Goal: Information Seeking & Learning: Understand process/instructions

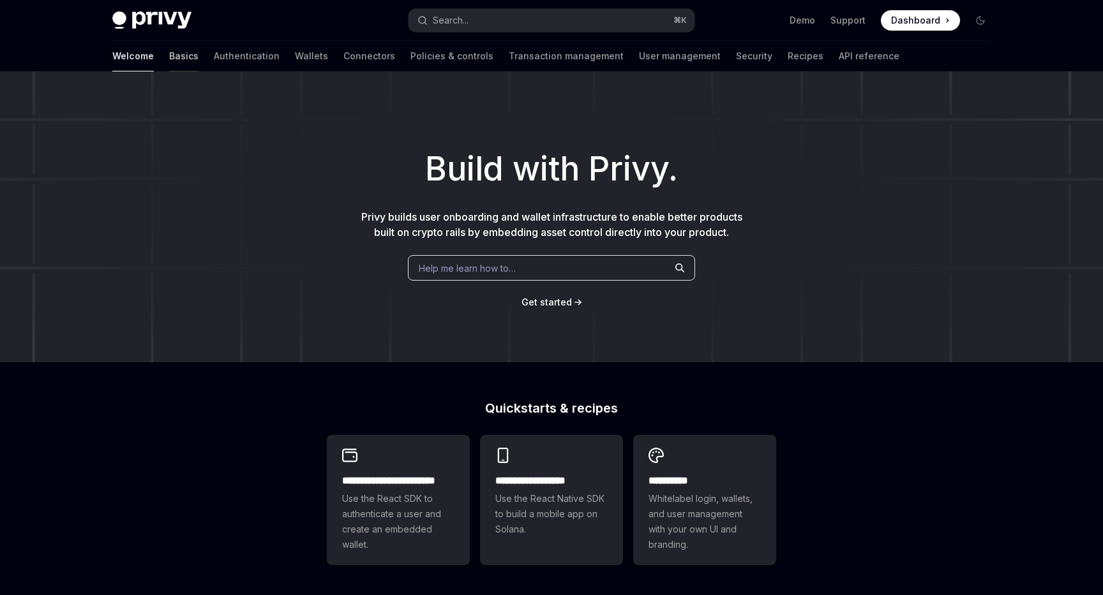
click at [169, 54] on link "Basics" at bounding box center [183, 56] width 29 height 31
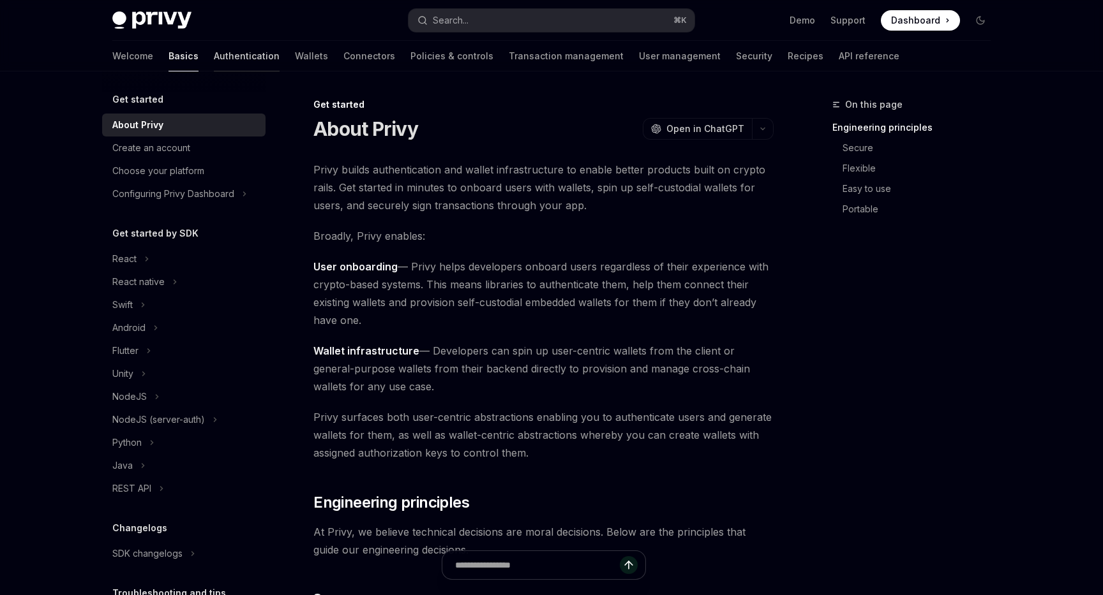
click at [214, 57] on link "Authentication" at bounding box center [247, 56] width 66 height 31
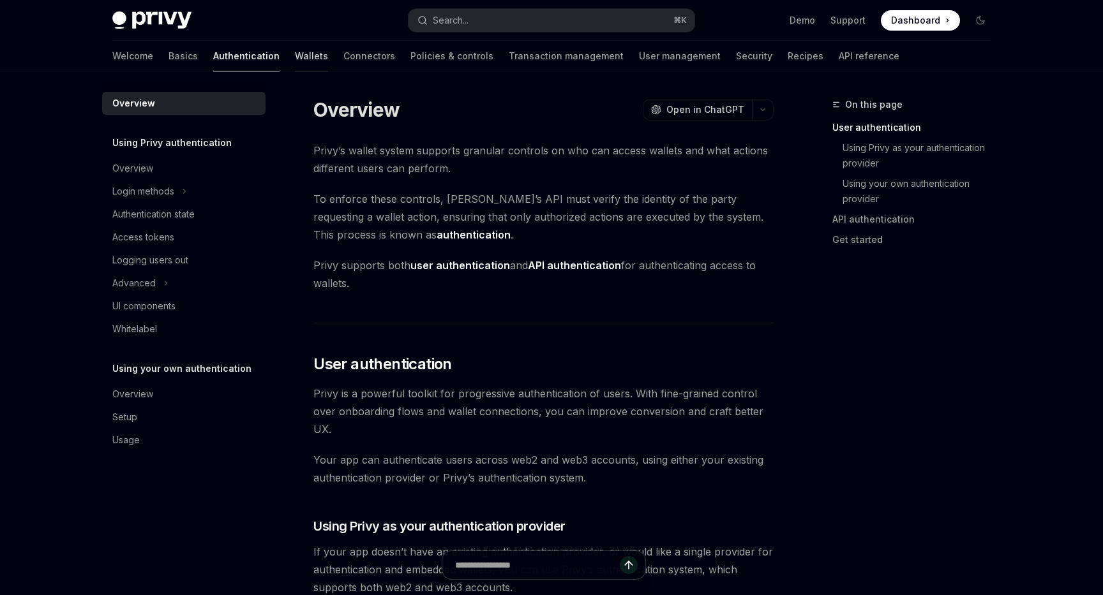
click at [295, 55] on link "Wallets" at bounding box center [311, 56] width 33 height 31
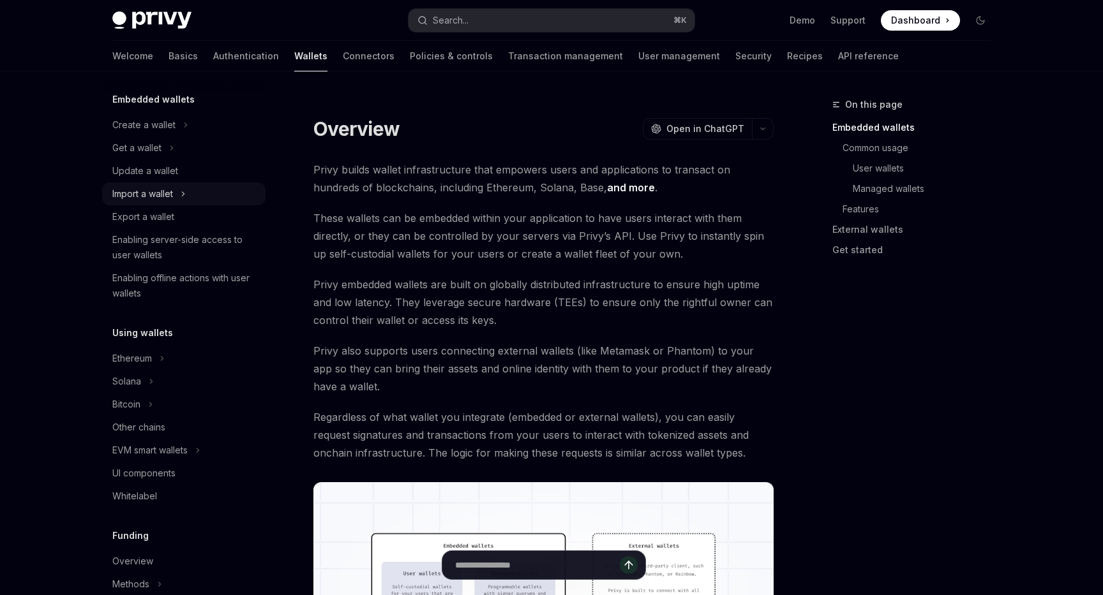
scroll to position [73, 0]
drag, startPoint x: 145, startPoint y: 358, endPoint x: 195, endPoint y: 343, distance: 52.7
click at [195, 343] on div "Using wallets Ethereum Solana Bitcoin Other chains EVM smart wallets UI compone…" at bounding box center [183, 416] width 163 height 183
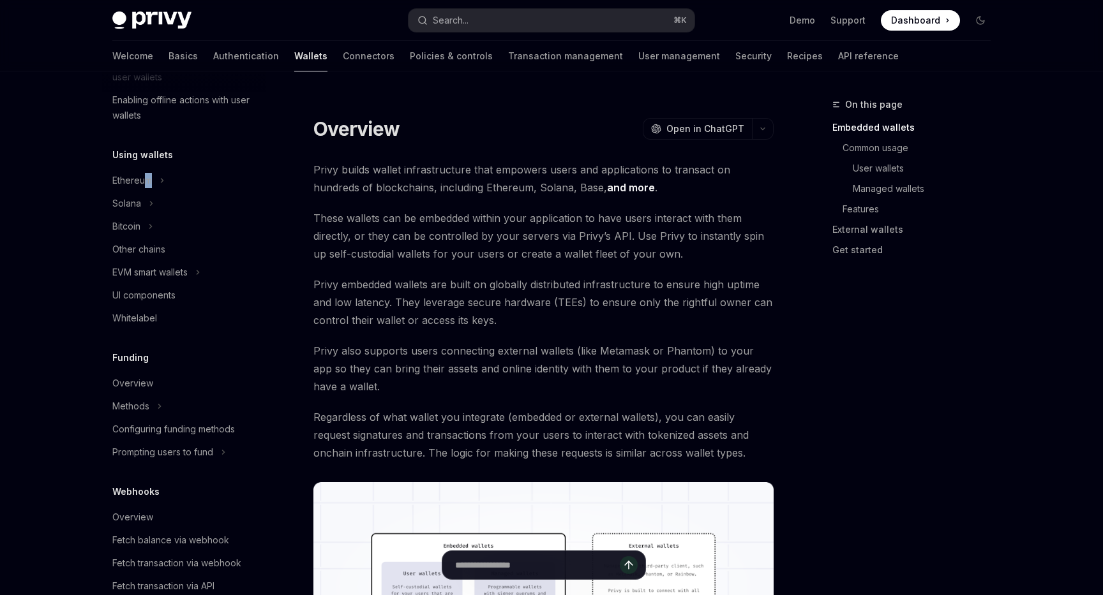
scroll to position [305, 0]
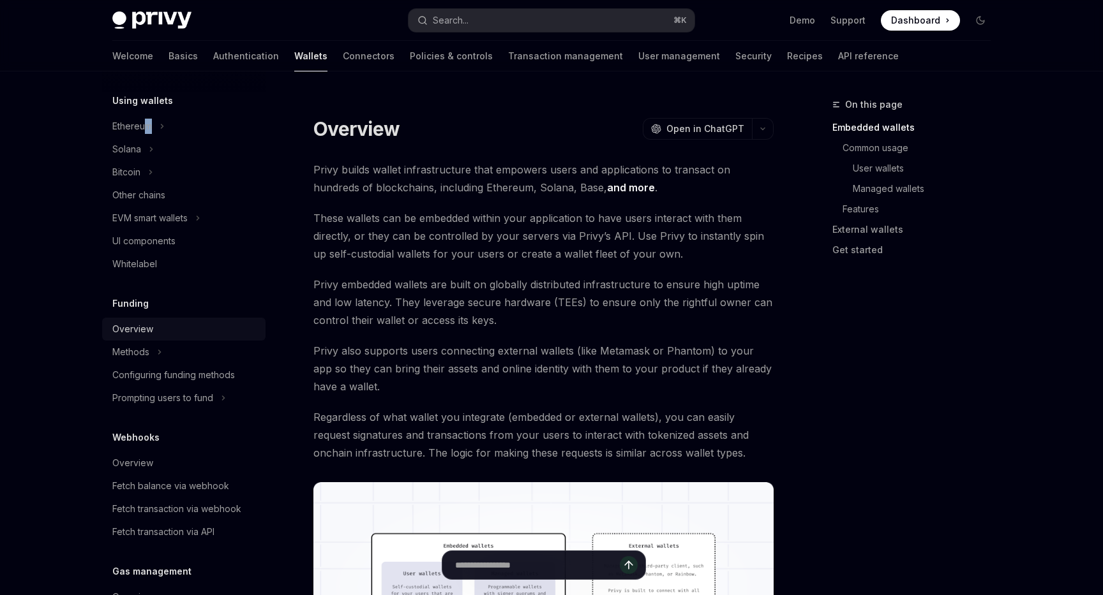
click at [179, 323] on div "Overview" at bounding box center [185, 329] width 146 height 15
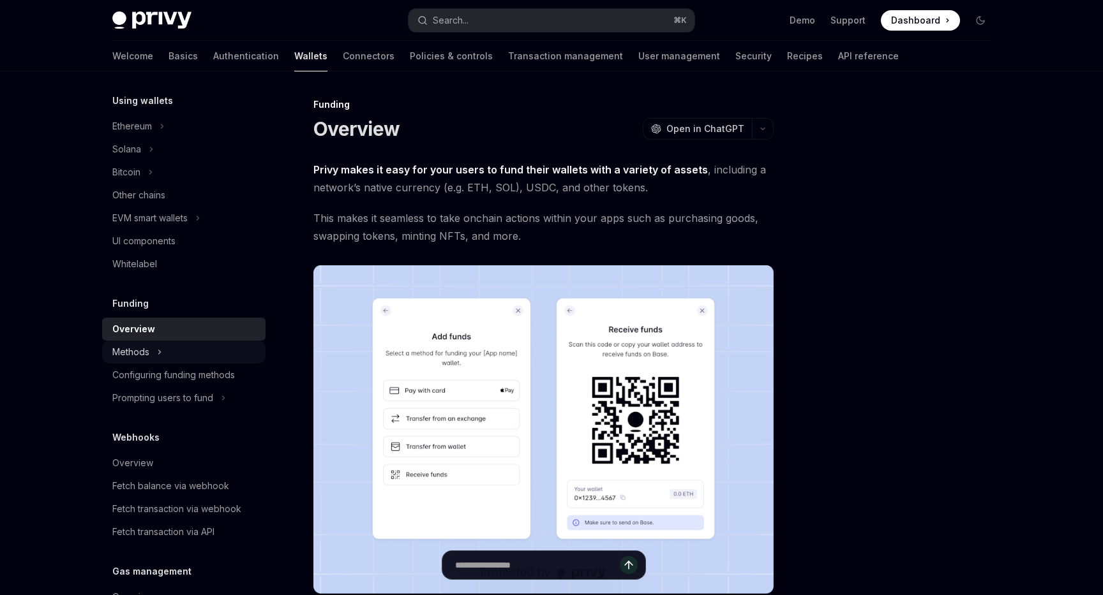
click at [167, 353] on div "Methods" at bounding box center [183, 352] width 163 height 23
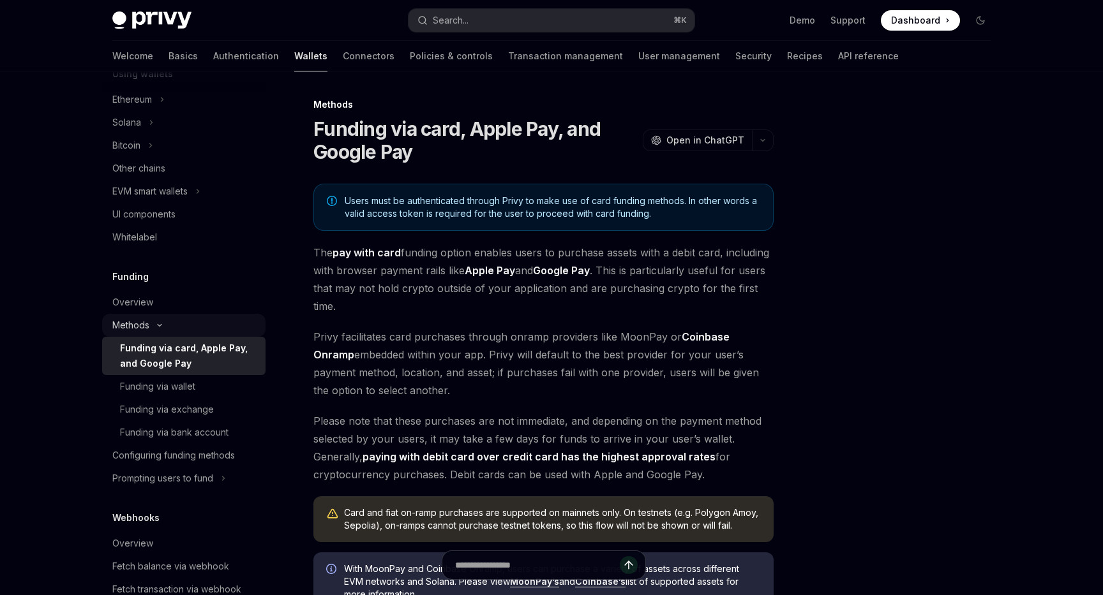
scroll to position [338, 0]
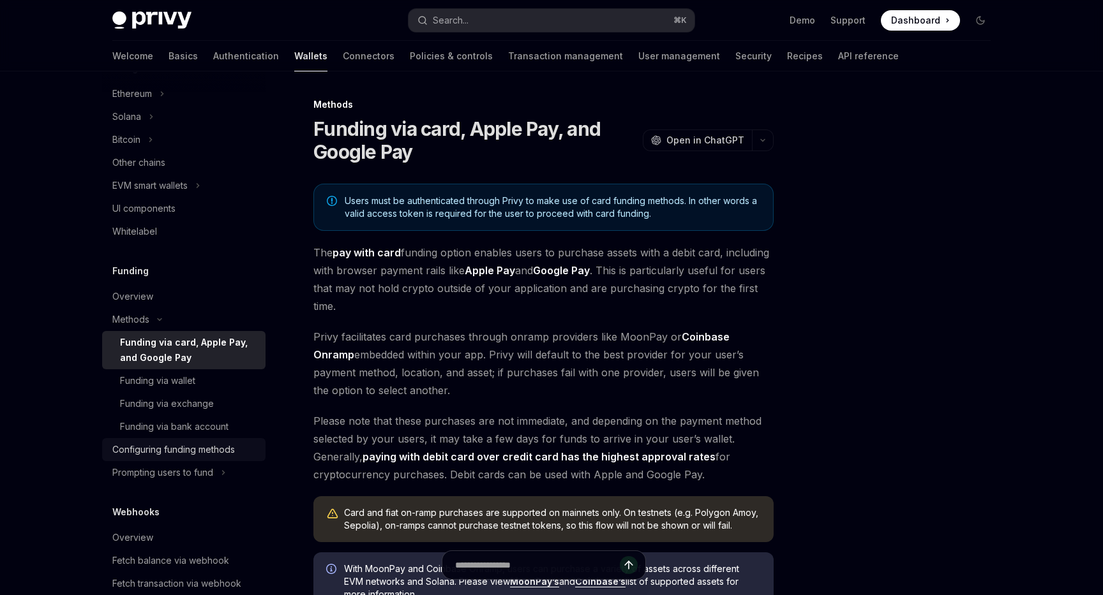
click at [189, 458] on link "Configuring funding methods" at bounding box center [183, 449] width 163 height 23
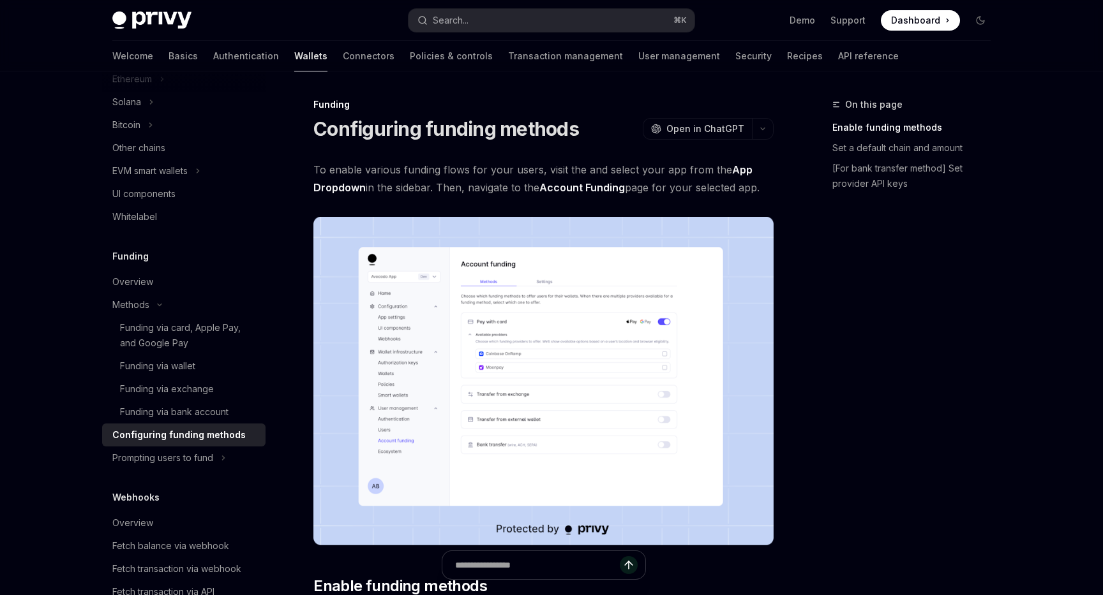
click at [189, 458] on div "Prompting users to fund" at bounding box center [162, 458] width 101 height 15
type textarea "*"
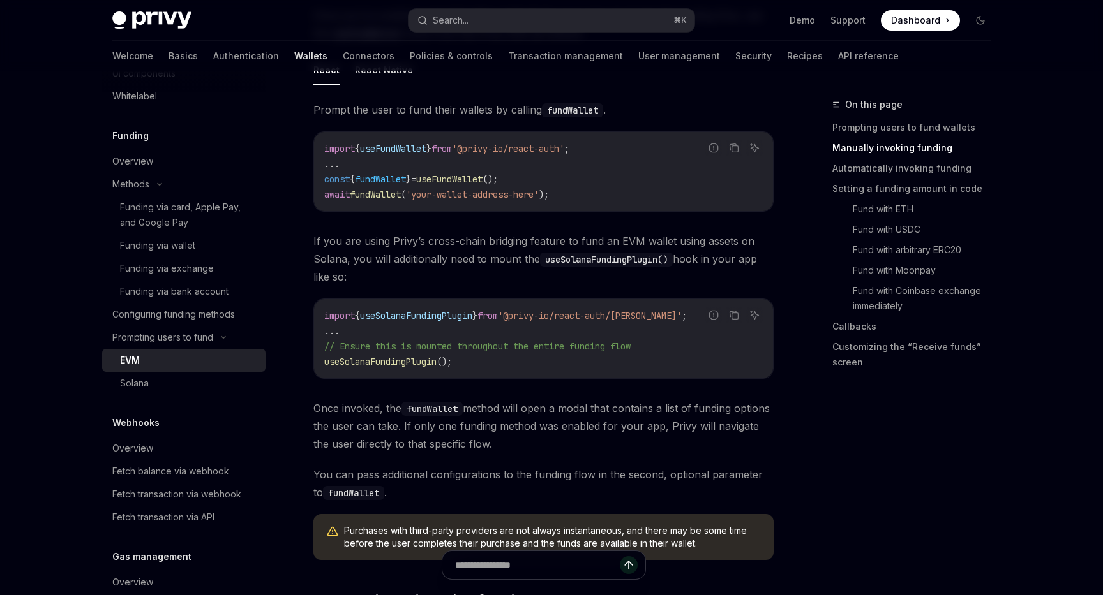
scroll to position [464, 0]
